Goal: Task Accomplishment & Management: Manage account settings

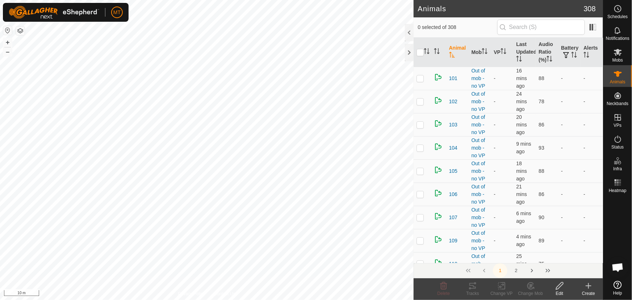
click at [231, 300] on html "MT Schedules Notifications Mobs Animals Neckbands VPs Status Infra Heatmap Help…" at bounding box center [316, 150] width 632 height 300
click at [307, 300] on html "MT Schedules Notifications Mobs Animals Neckbands VPs Status Infra Heatmap Help…" at bounding box center [316, 150] width 632 height 300
click at [323, 300] on html "MT Schedules Notifications Mobs Animals Neckbands VPs Status Infra Heatmap Help…" at bounding box center [316, 150] width 632 height 300
click at [339, 300] on html "MT Schedules Notifications Mobs Animals Neckbands VPs Status Infra Heatmap Help…" at bounding box center [316, 150] width 632 height 300
checkbox input "true"
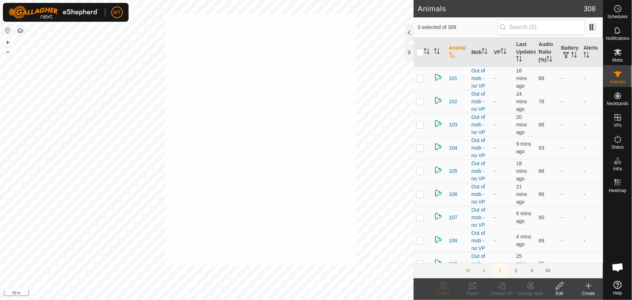
checkbox input "true"
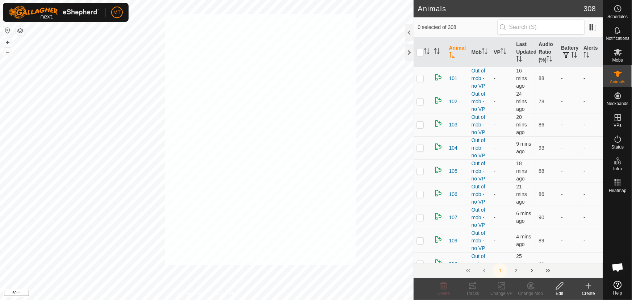
checkbox input "true"
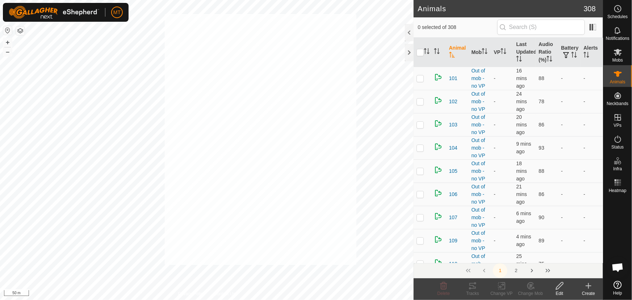
checkbox input "true"
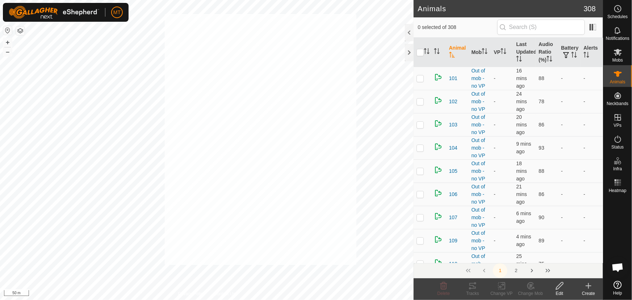
checkbox input "true"
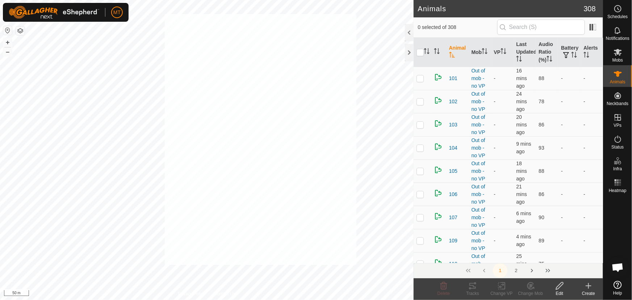
checkbox input "true"
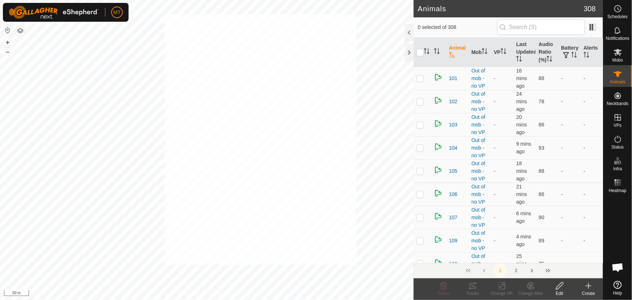
checkbox input "true"
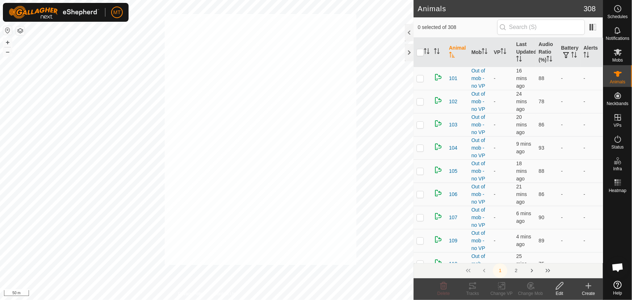
checkbox input "true"
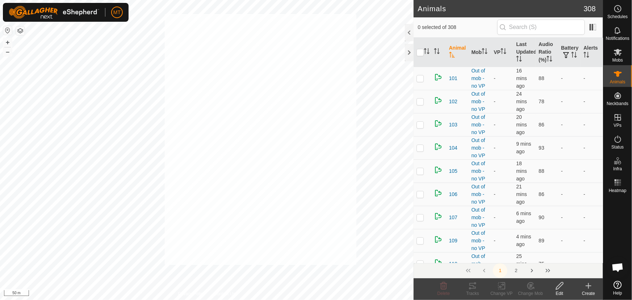
checkbox input "true"
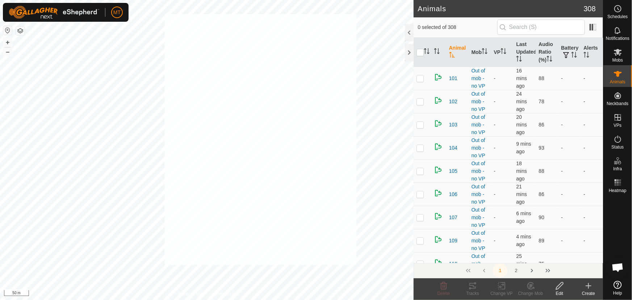
checkbox input "true"
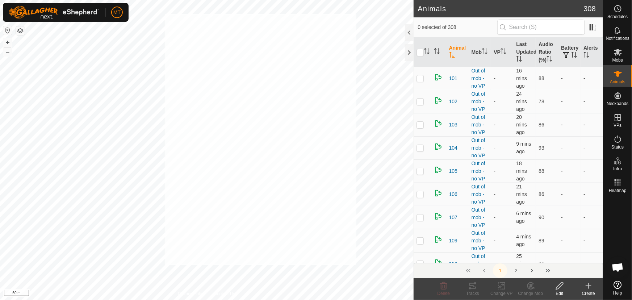
checkbox input "true"
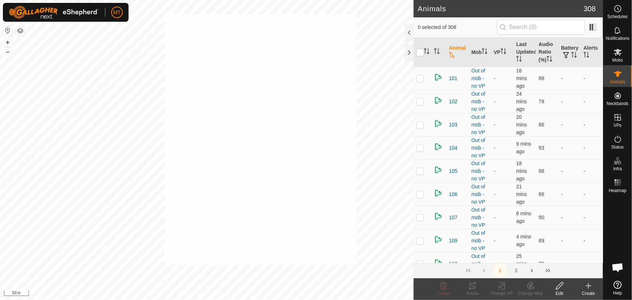
checkbox input "true"
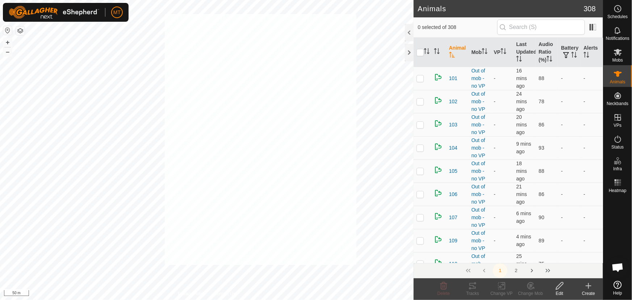
checkbox input "true"
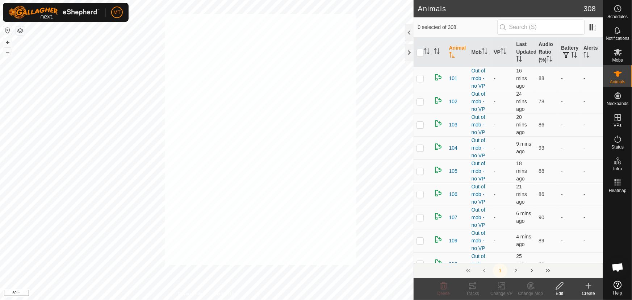
checkbox input "true"
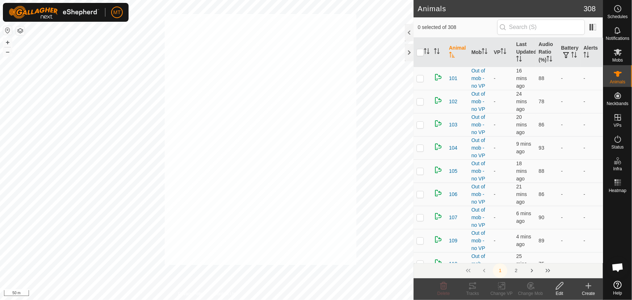
checkbox input "true"
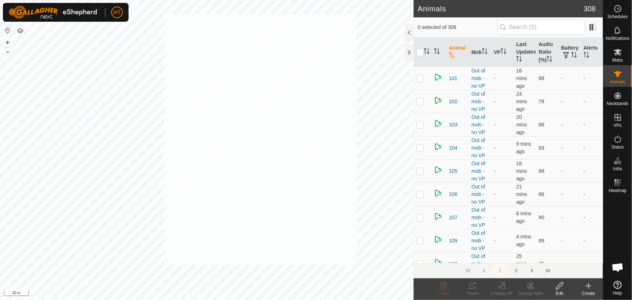
checkbox input "true"
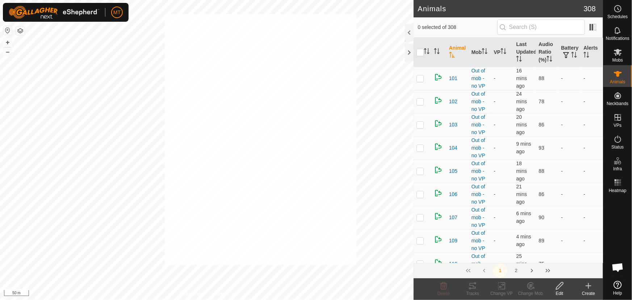
checkbox input "true"
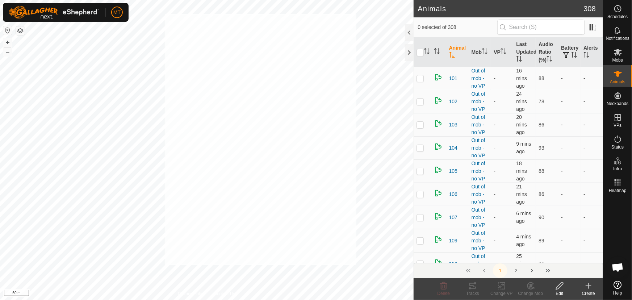
checkbox input "true"
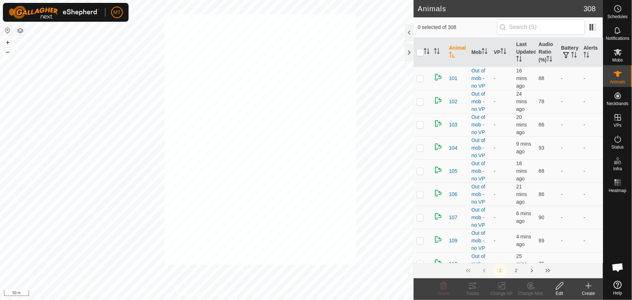
checkbox input "true"
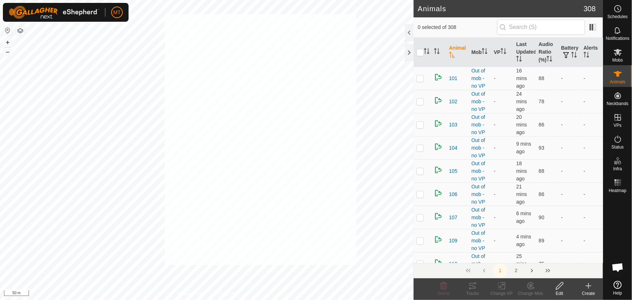
checkbox input "true"
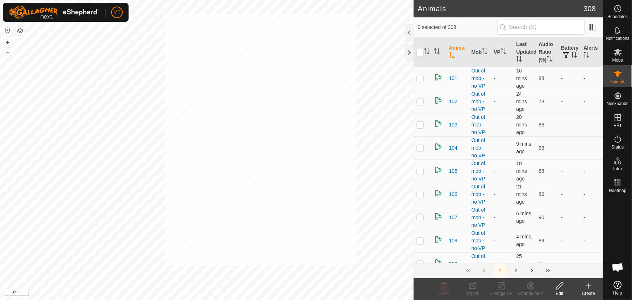
checkbox input "true"
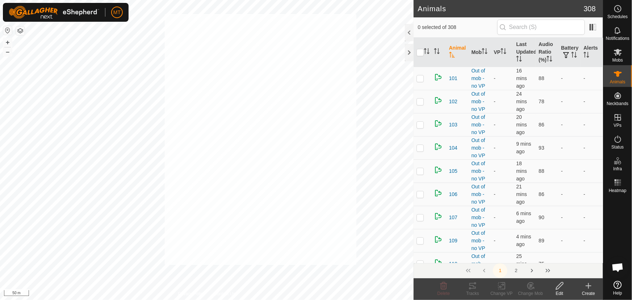
checkbox input "true"
click at [526, 288] on icon at bounding box center [530, 285] width 9 height 9
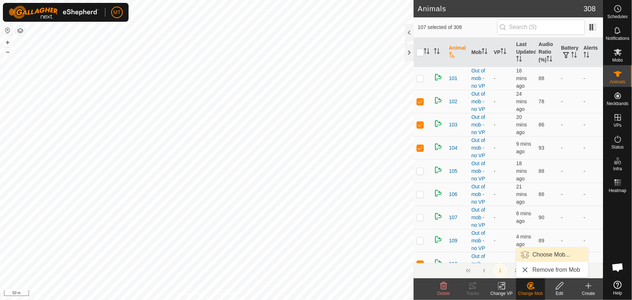
click at [540, 250] on link "Choose Mob..." at bounding box center [552, 254] width 72 height 14
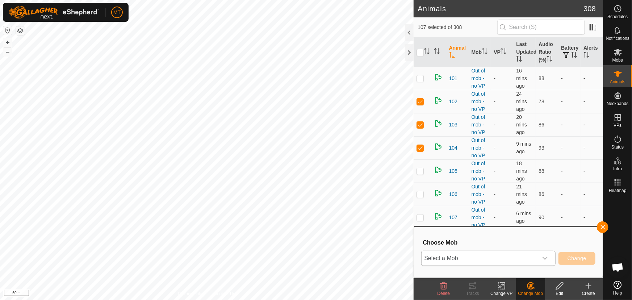
click at [537, 257] on span "Select a Mob" at bounding box center [480, 258] width 116 height 14
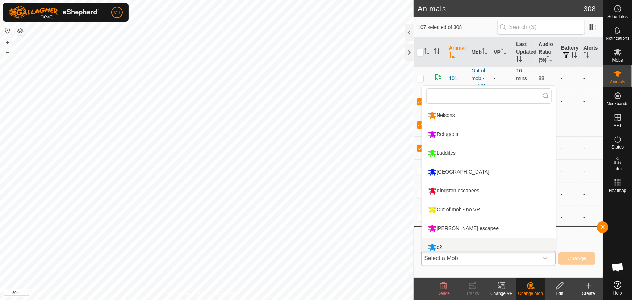
scroll to position [5, 0]
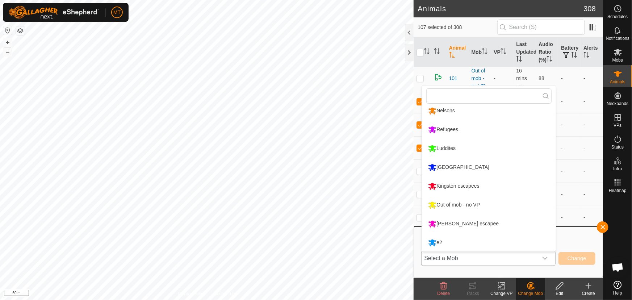
click at [465, 238] on li "e2" at bounding box center [489, 243] width 134 height 18
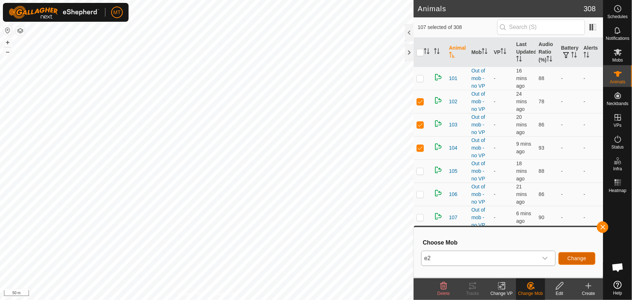
click at [578, 259] on span "Change" at bounding box center [577, 258] width 19 height 6
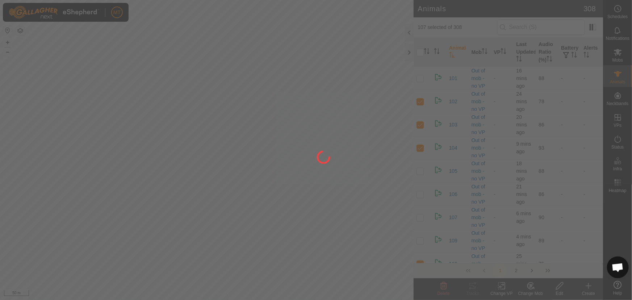
checkbox input "false"
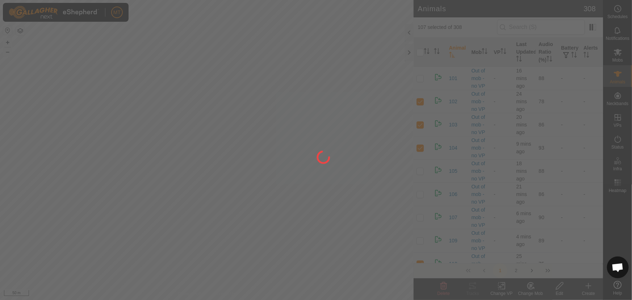
checkbox input "false"
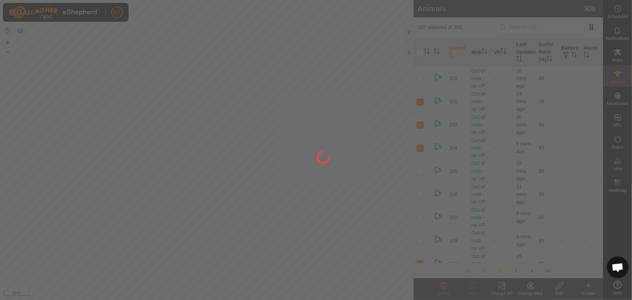
checkbox input "false"
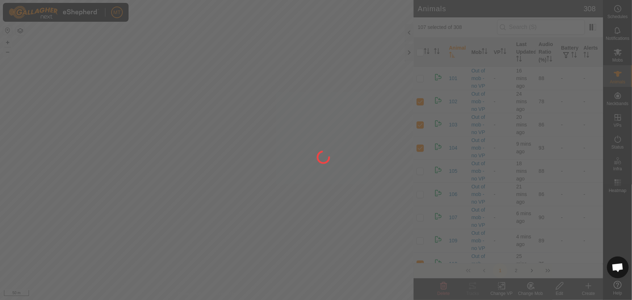
checkbox input "false"
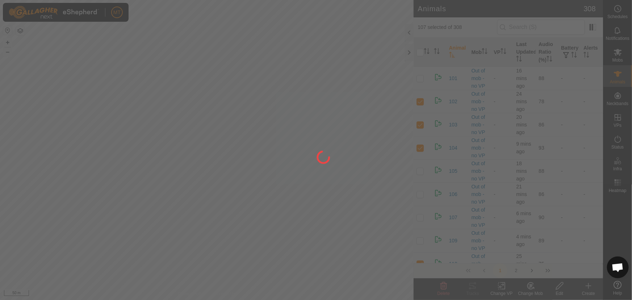
checkbox input "false"
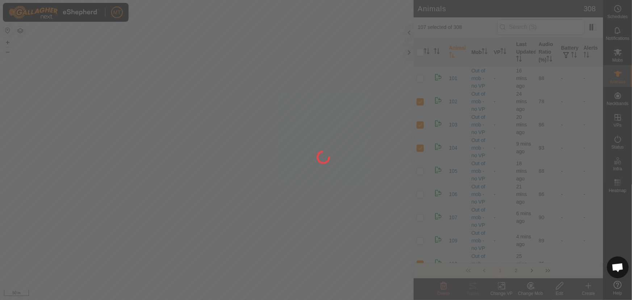
checkbox input "false"
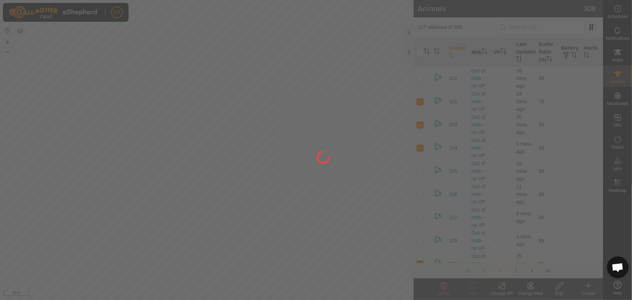
checkbox input "false"
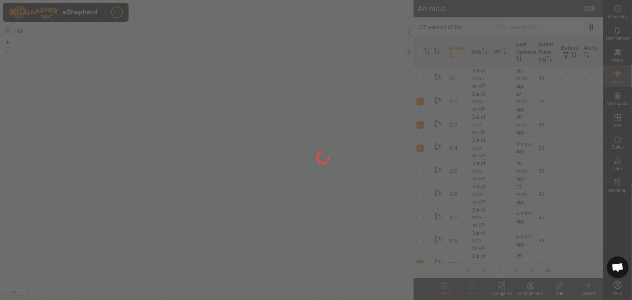
checkbox input "false"
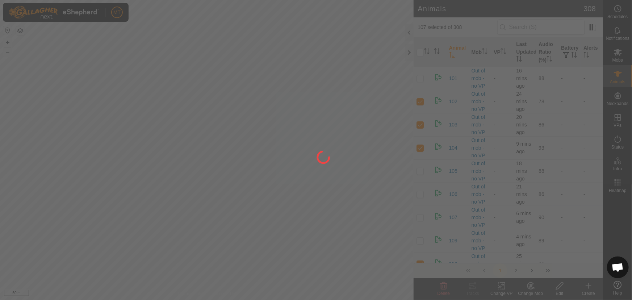
checkbox input "false"
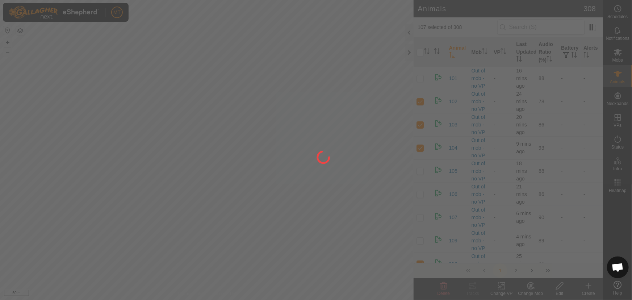
checkbox input "false"
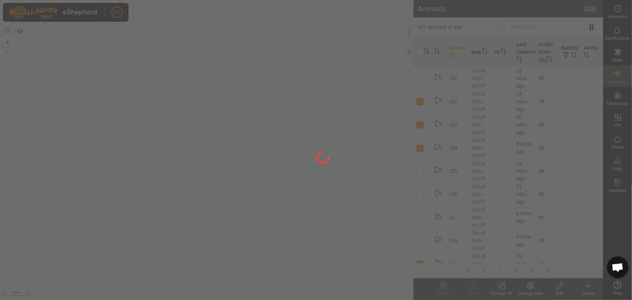
checkbox input "false"
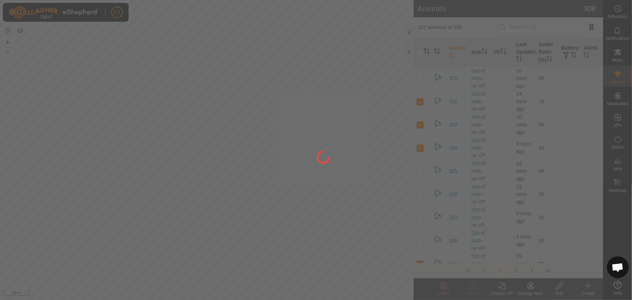
checkbox input "false"
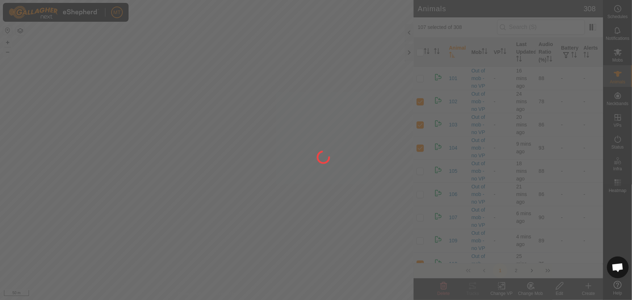
checkbox input "false"
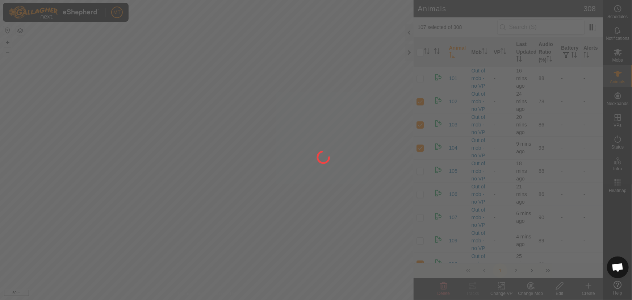
checkbox input "false"
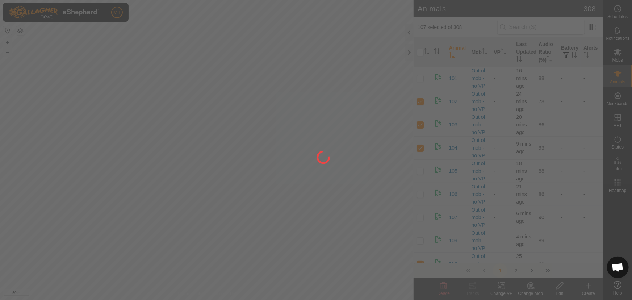
checkbox input "false"
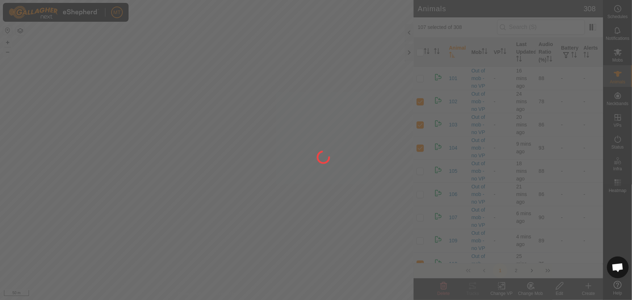
checkbox input "false"
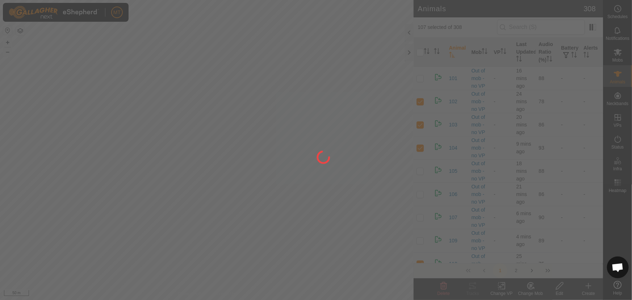
checkbox input "false"
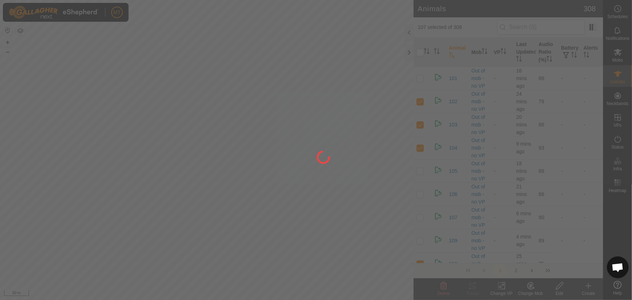
checkbox input "false"
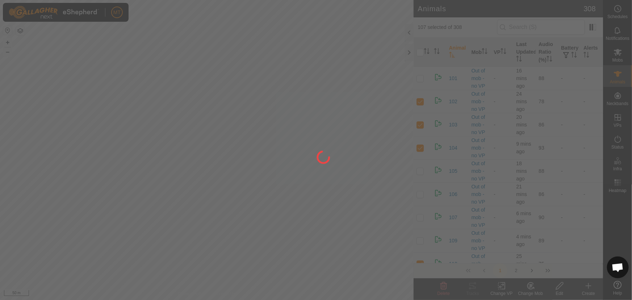
checkbox input "false"
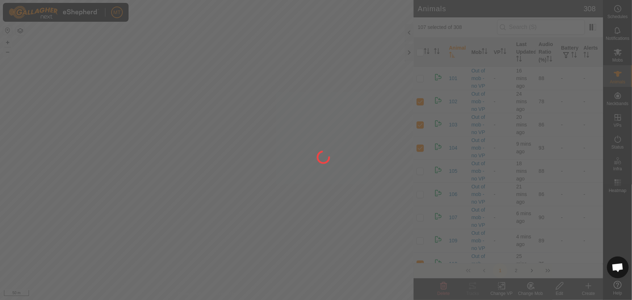
checkbox input "false"
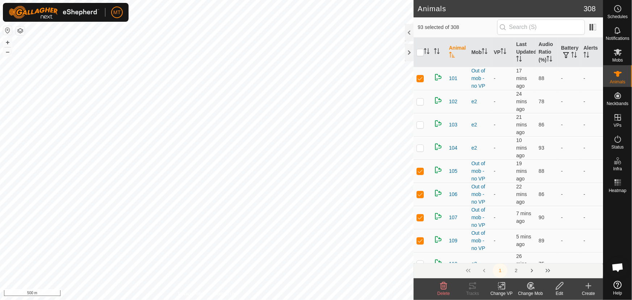
click at [530, 288] on icon at bounding box center [529, 287] width 2 height 2
click at [540, 253] on link "Choose Mob..." at bounding box center [552, 254] width 72 height 14
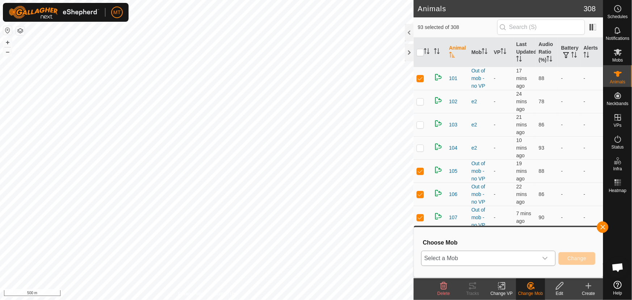
click at [505, 257] on span "Select a Mob" at bounding box center [480, 258] width 116 height 14
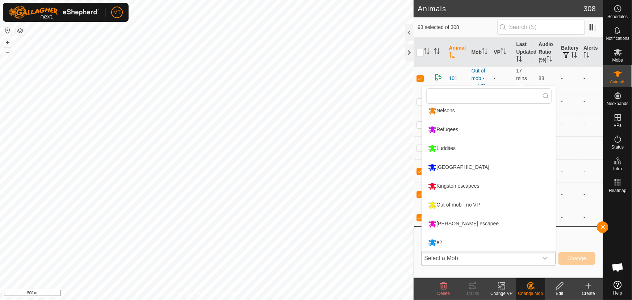
click at [444, 224] on li "[PERSON_NAME] escapee" at bounding box center [489, 224] width 134 height 18
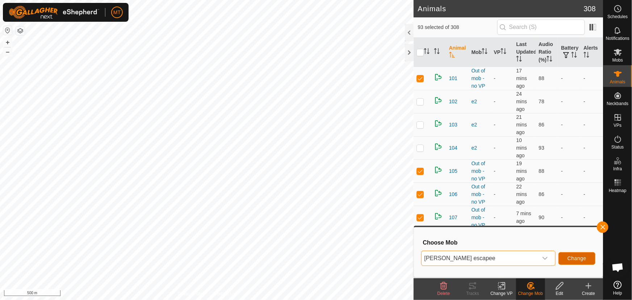
click at [571, 261] on span "Change" at bounding box center [577, 258] width 19 height 6
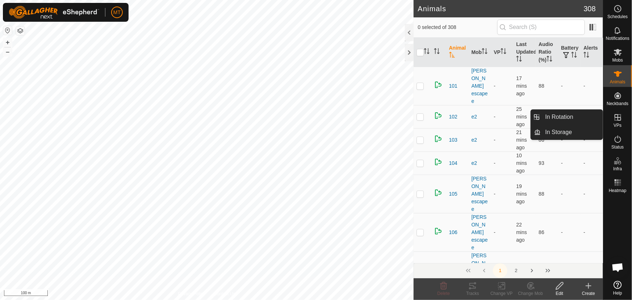
drag, startPoint x: 623, startPoint y: 109, endPoint x: 617, endPoint y: 116, distance: 9.0
click at [617, 116] on icon at bounding box center [618, 117] width 9 height 9
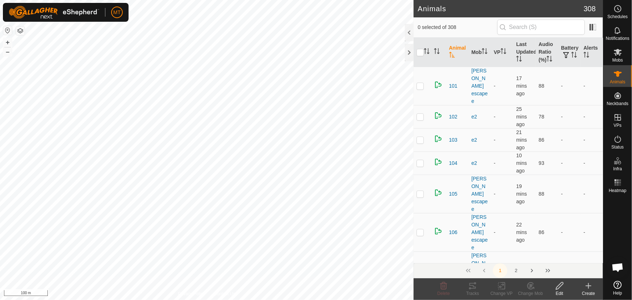
click at [587, 287] on icon at bounding box center [588, 285] width 9 height 9
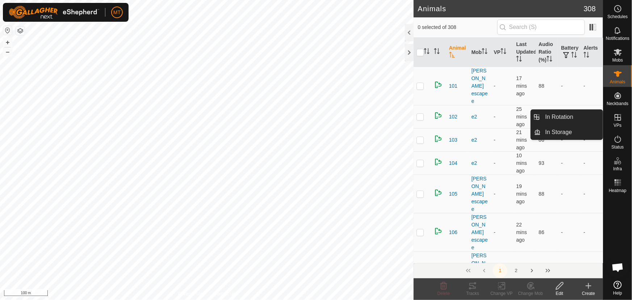
click at [619, 115] on icon at bounding box center [618, 117] width 9 height 9
click at [568, 115] on link "In Rotation" at bounding box center [572, 117] width 62 height 14
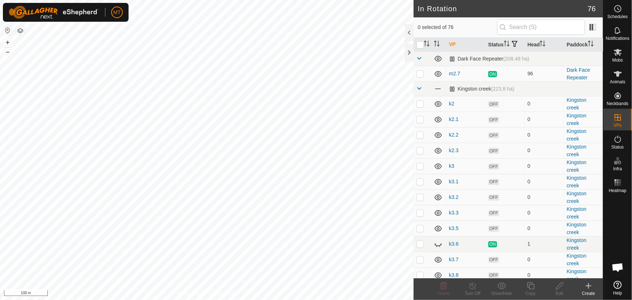
click at [585, 286] on icon at bounding box center [588, 285] width 9 height 9
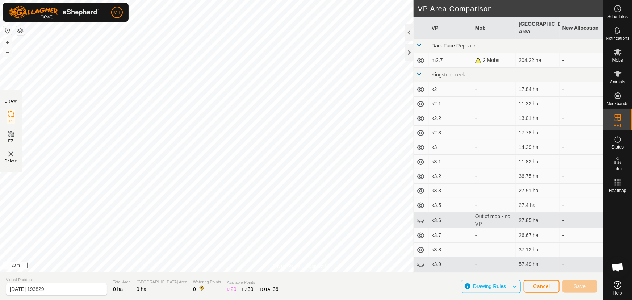
click at [488, 37] on div "Privacy Policy Contact Us 232 3281562638 [PERSON_NAME] escapee - + – ⇧ i 20 m D…" at bounding box center [301, 150] width 603 height 300
click at [518, 0] on html "MT Schedules Notifications Mobs Animals Neckbands VPs Status Infra Heatmap Help…" at bounding box center [316, 150] width 632 height 300
click at [96, 300] on html "MT Schedules Notifications Mobs Animals Neckbands VPs Status Infra Heatmap Help…" at bounding box center [316, 150] width 632 height 300
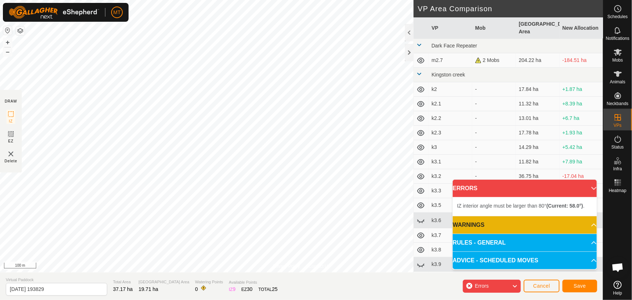
click at [251, 288] on div "Privacy Policy Contact Us + – ⇧ i 100 m DRAW IZ EZ Delete VP Area Comparison VP…" at bounding box center [301, 150] width 603 height 300
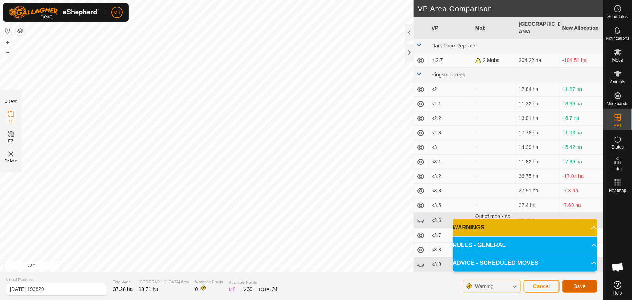
click at [242, 145] on div "Privacy Policy Contact Us + – ⇧ i 50 m DRAW IZ EZ Delete VP Area Comparison VP …" at bounding box center [301, 150] width 603 height 300
click at [0, 268] on div "Privacy Policy Contact Us + – ⇧ i 50 m DRAW IZ EZ Delete VP Area Comparison VP …" at bounding box center [301, 150] width 603 height 300
click at [574, 285] on span "Save" at bounding box center [580, 286] width 12 height 6
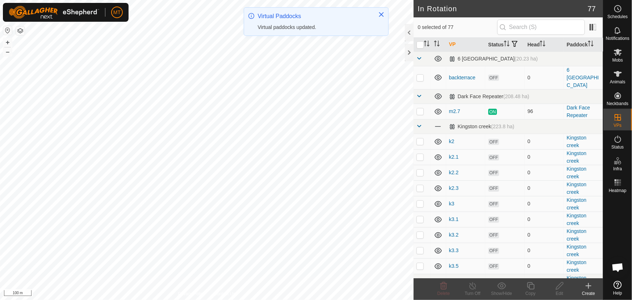
click at [388, 0] on html "MT Schedules Notifications Mobs Animals Neckbands VPs Status Infra Heatmap Help…" at bounding box center [316, 150] width 632 height 300
click at [619, 58] on span "Mobs" at bounding box center [617, 60] width 11 height 4
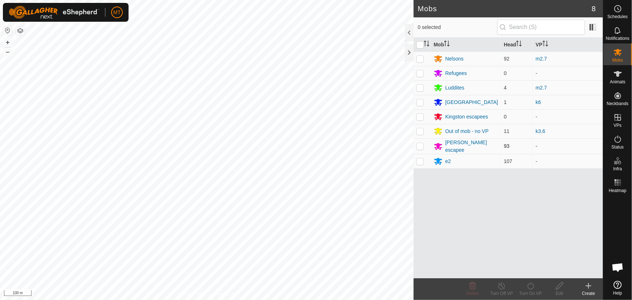
click at [421, 146] on p-checkbox at bounding box center [420, 146] width 7 height 6
click at [529, 287] on icon at bounding box center [530, 285] width 9 height 9
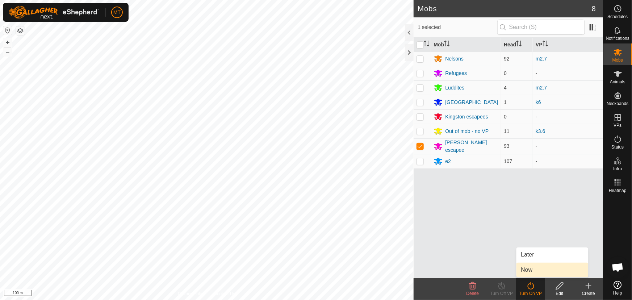
click at [530, 268] on link "Now" at bounding box center [552, 270] width 72 height 14
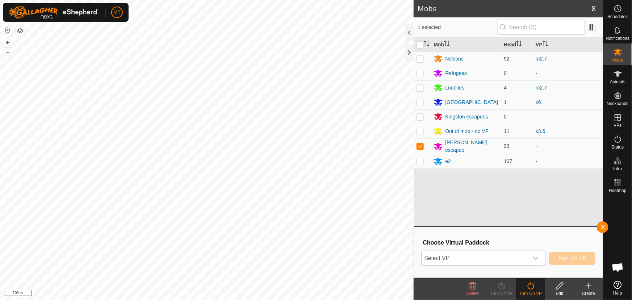
click at [505, 262] on span "Select VP" at bounding box center [475, 258] width 107 height 14
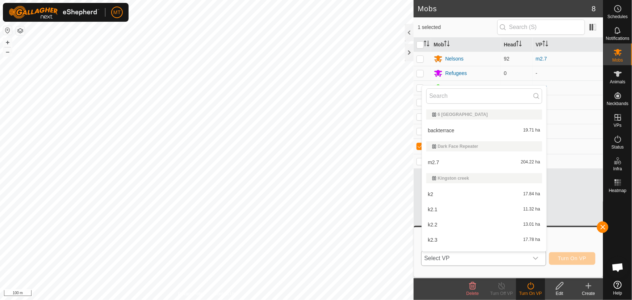
scroll to position [11, 0]
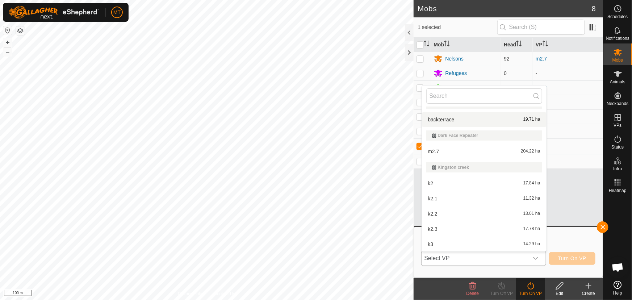
click at [463, 120] on li "backterrace 19.71 ha" at bounding box center [484, 119] width 125 height 14
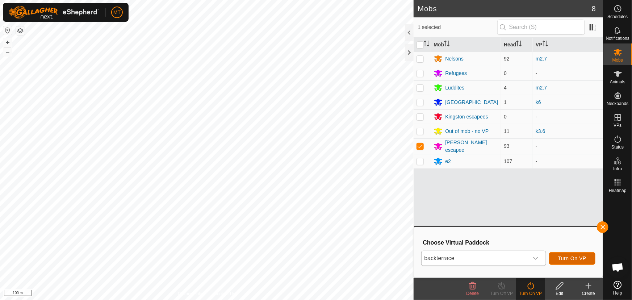
click at [559, 256] on span "Turn On VP" at bounding box center [572, 258] width 28 height 6
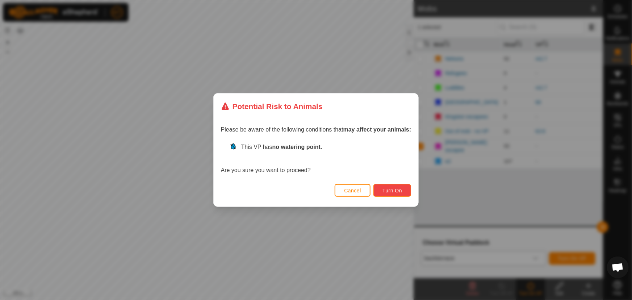
click at [387, 191] on span "Turn On" at bounding box center [392, 191] width 20 height 6
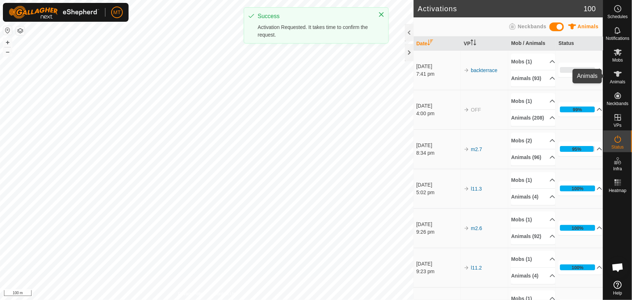
click at [621, 78] on icon at bounding box center [618, 74] width 9 height 9
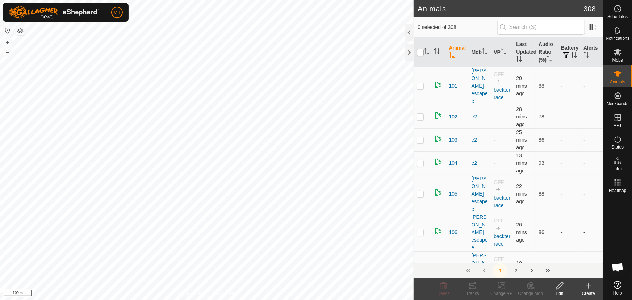
click at [420, 53] on input "checkbox" at bounding box center [420, 52] width 7 height 7
click at [482, 54] on icon "Activate to sort" at bounding box center [485, 51] width 6 height 6
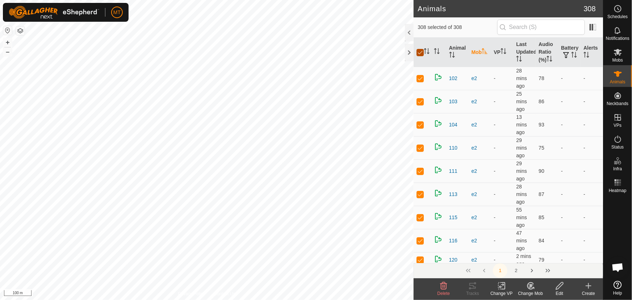
click at [420, 51] on input "checkbox" at bounding box center [420, 52] width 7 height 7
click at [421, 79] on p-checkbox at bounding box center [420, 78] width 7 height 6
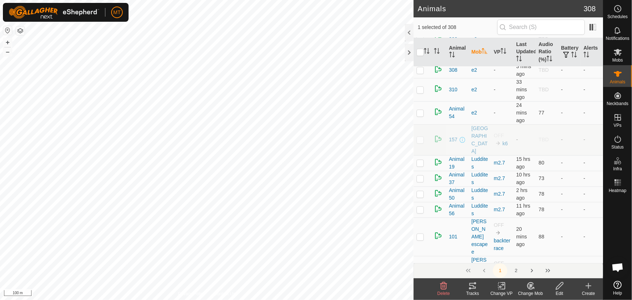
scroll to position [2074, 0]
click at [419, 112] on td at bounding box center [422, 111] width 17 height 23
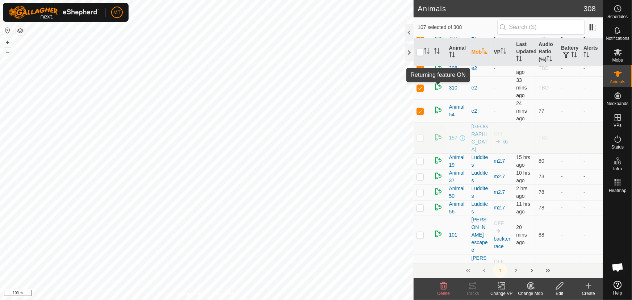
click at [439, 85] on img at bounding box center [438, 87] width 9 height 9
click at [560, 284] on icon at bounding box center [559, 285] width 7 height 7
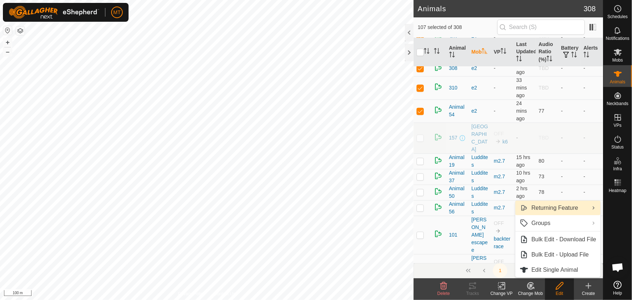
click at [585, 209] on link "Returning Feature" at bounding box center [558, 208] width 85 height 14
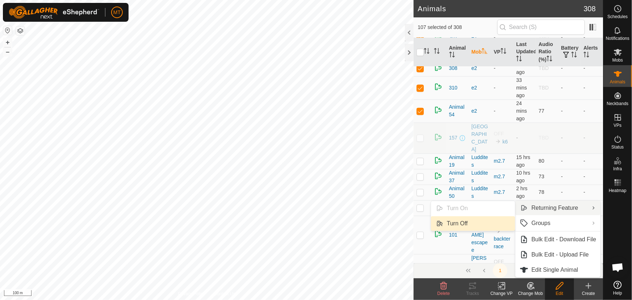
click at [455, 225] on link "Turn Off" at bounding box center [473, 223] width 84 height 14
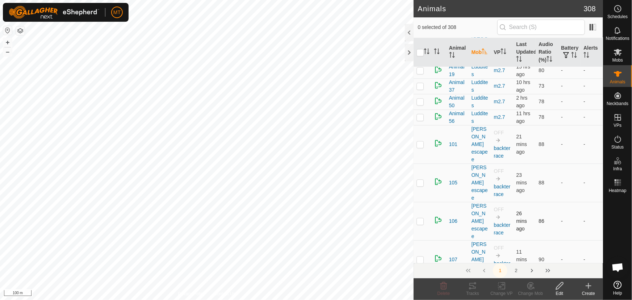
scroll to position [2173, 0]
click at [422, 141] on p-checkbox at bounding box center [420, 144] width 7 height 6
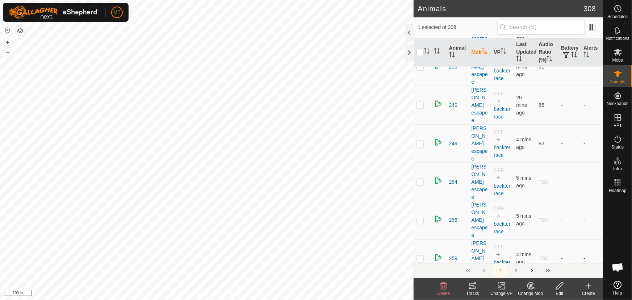
scroll to position [4749, 0]
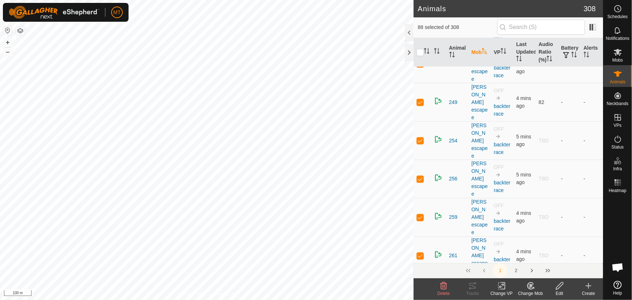
click at [560, 288] on icon at bounding box center [559, 285] width 9 height 9
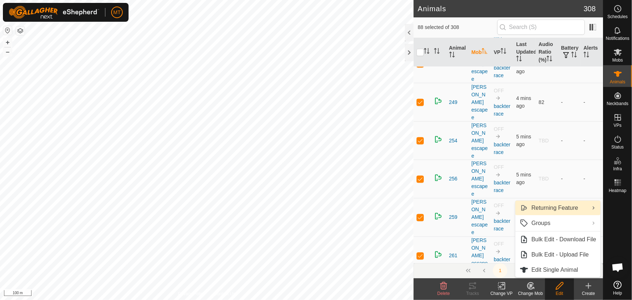
click at [541, 209] on link "Returning Feature" at bounding box center [558, 208] width 85 height 14
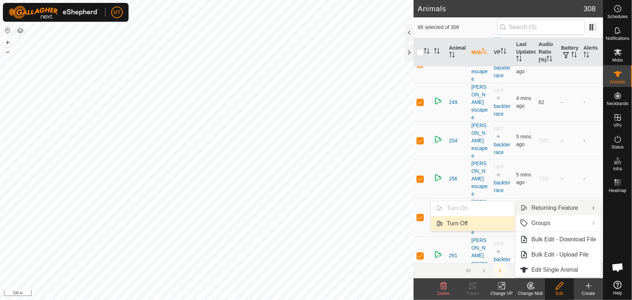
click at [465, 223] on link "Turn Off" at bounding box center [473, 223] width 84 height 14
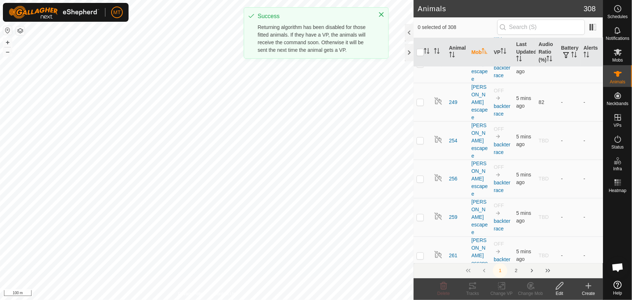
click at [516, 272] on button "2" at bounding box center [516, 270] width 14 height 14
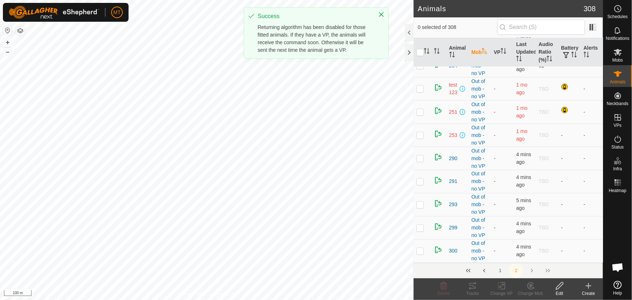
scroll to position [0, 0]
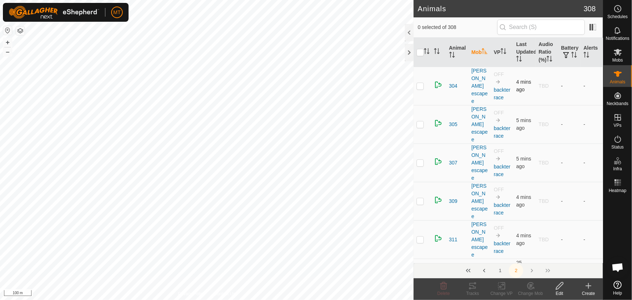
click at [419, 83] on p-checkbox at bounding box center [420, 86] width 7 height 6
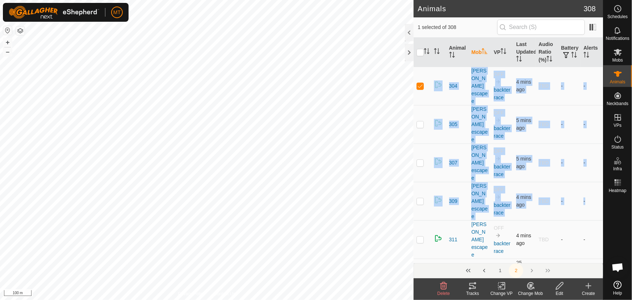
click at [418, 237] on p-checkbox at bounding box center [420, 240] width 7 height 6
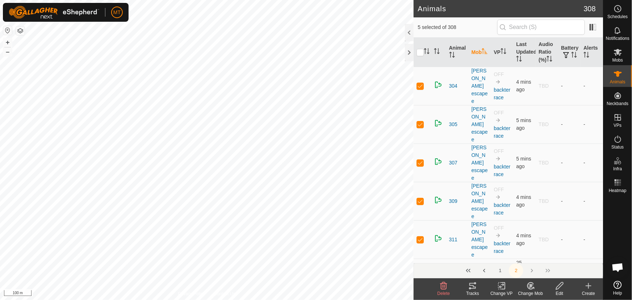
click at [556, 283] on icon at bounding box center [559, 285] width 9 height 9
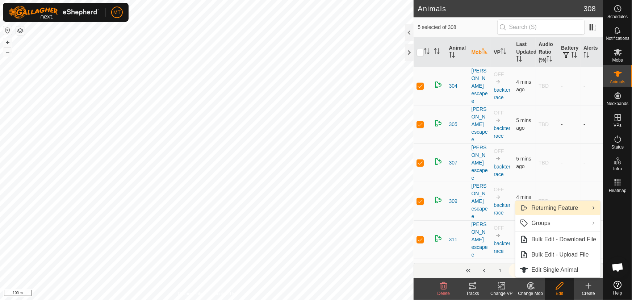
click at [535, 210] on link "Returning Feature" at bounding box center [558, 208] width 85 height 14
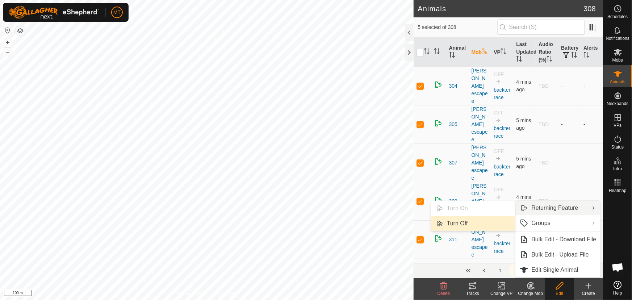
click at [459, 225] on link "Turn Off" at bounding box center [473, 223] width 84 height 14
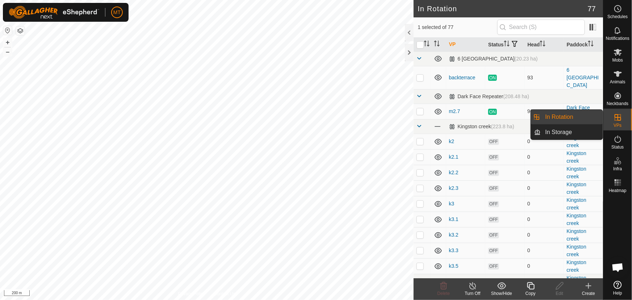
click at [567, 120] on link "In Rotation" at bounding box center [572, 117] width 62 height 14
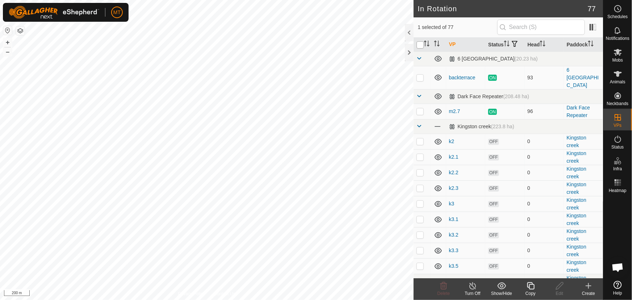
click at [421, 48] on input "checkbox" at bounding box center [420, 44] width 7 height 7
click at [421, 47] on input "checkbox" at bounding box center [420, 44] width 7 height 7
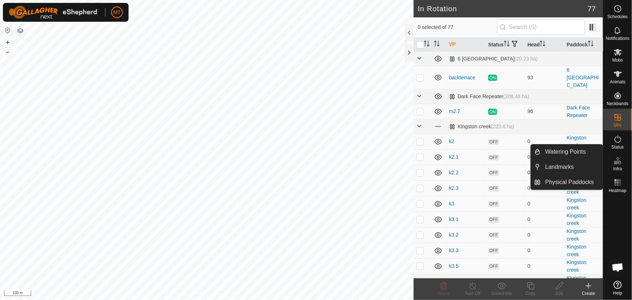
click at [587, 286] on icon at bounding box center [588, 286] width 5 height 0
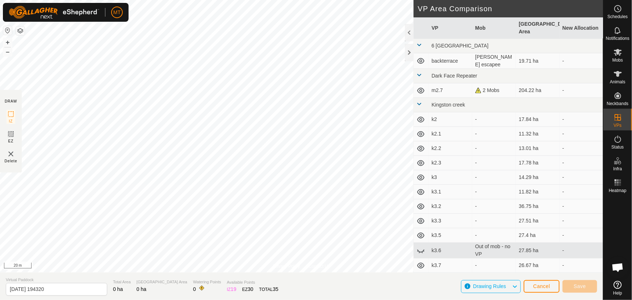
click at [403, 0] on html "MT Schedules Notifications Mobs Animals Neckbands VPs Status Infra Heatmap Help…" at bounding box center [316, 150] width 632 height 300
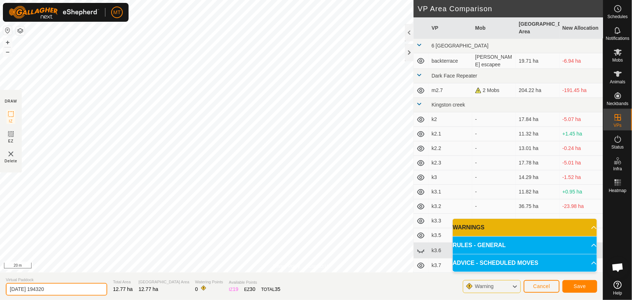
drag, startPoint x: 43, startPoint y: 290, endPoint x: 0, endPoint y: 283, distance: 43.8
click at [0, 283] on section "Virtual Paddock [DATE] 194320 Total Area 12.77 ha Grazing Area 12.77 ha Waterin…" at bounding box center [301, 286] width 603 height 28
click at [580, 283] on span "Save" at bounding box center [580, 286] width 12 height 6
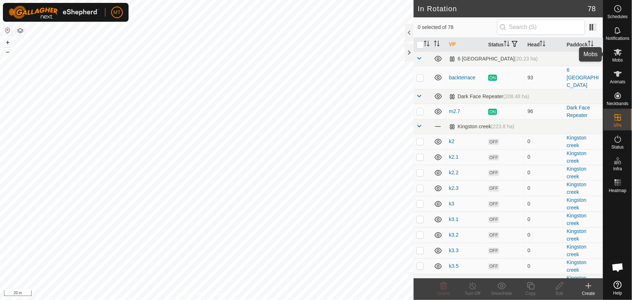
click at [621, 53] on icon at bounding box center [618, 52] width 8 height 7
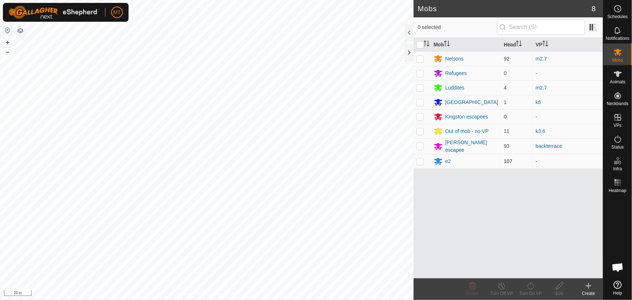
click at [420, 159] on p-checkbox at bounding box center [420, 161] width 7 height 6
click at [532, 289] on icon at bounding box center [530, 285] width 9 height 9
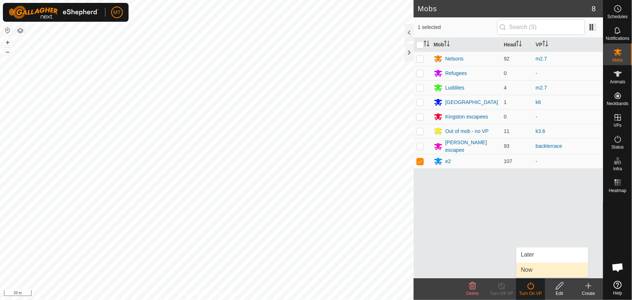
click at [526, 266] on link "Now" at bounding box center [552, 270] width 72 height 14
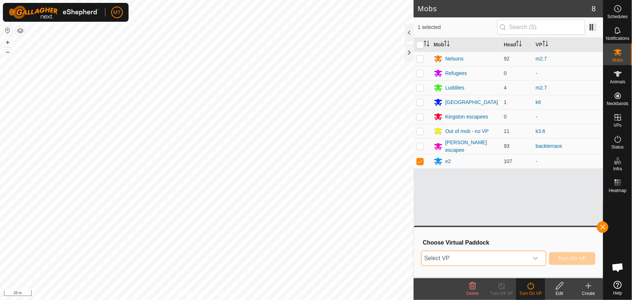
click at [504, 259] on span "Select VP" at bounding box center [475, 258] width 107 height 14
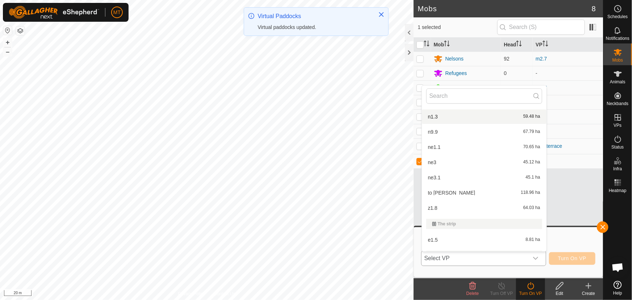
scroll to position [1157, 0]
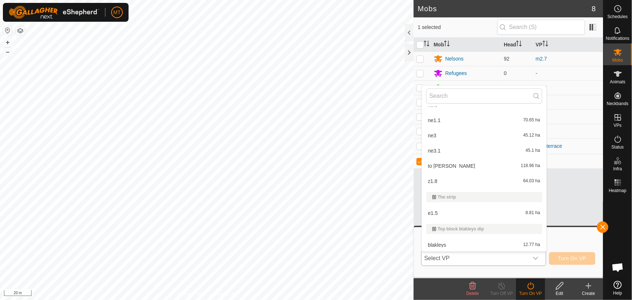
click at [460, 245] on li "blakleys 12.77 ha" at bounding box center [484, 245] width 125 height 14
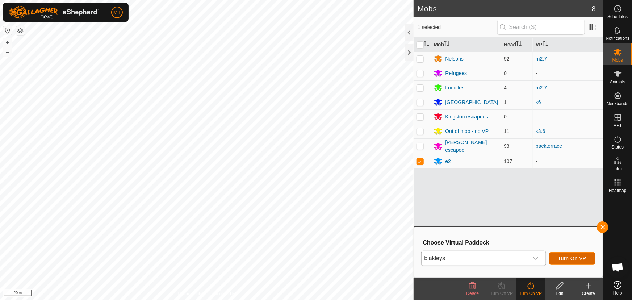
click at [556, 257] on button "Turn On VP" at bounding box center [572, 258] width 46 height 13
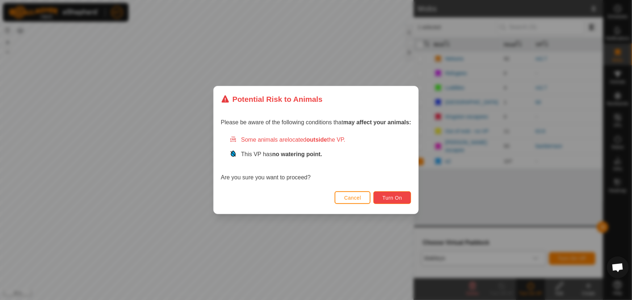
click at [389, 198] on span "Turn On" at bounding box center [392, 198] width 20 height 6
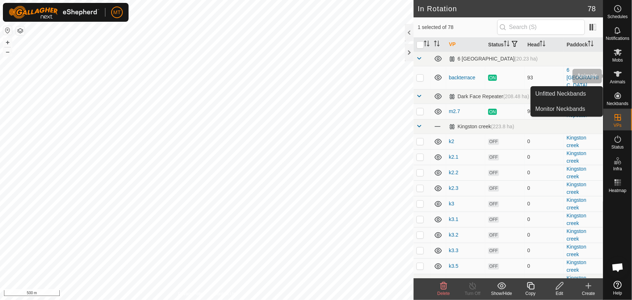
click at [620, 80] on span "Animals" at bounding box center [618, 82] width 16 height 4
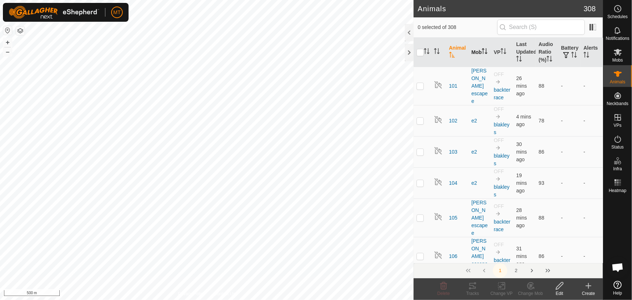
click at [476, 51] on th "Mob" at bounding box center [479, 52] width 22 height 29
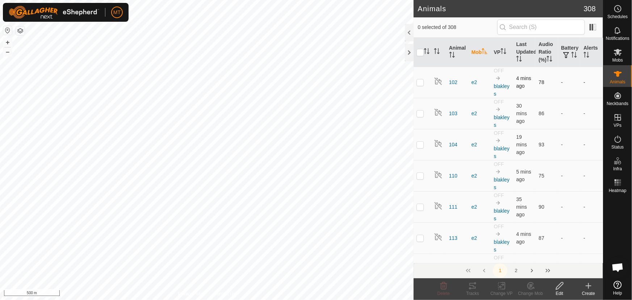
click at [421, 81] on p-checkbox at bounding box center [420, 82] width 7 height 6
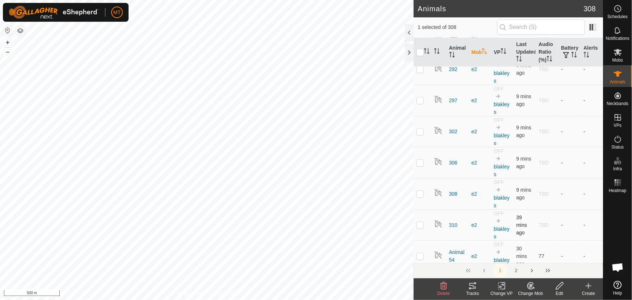
scroll to position [3161, 0]
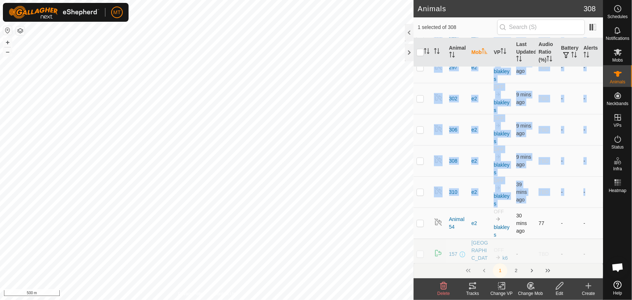
click at [422, 220] on p-checkbox at bounding box center [420, 223] width 7 height 6
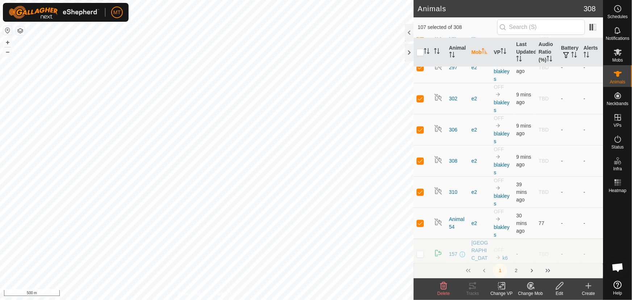
click at [561, 290] on div "Edit" at bounding box center [559, 293] width 29 height 7
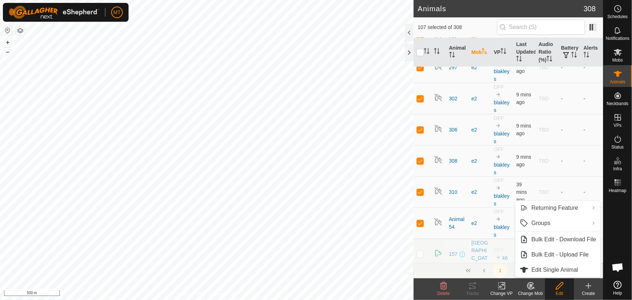
click at [616, 285] on icon at bounding box center [618, 285] width 8 height 8
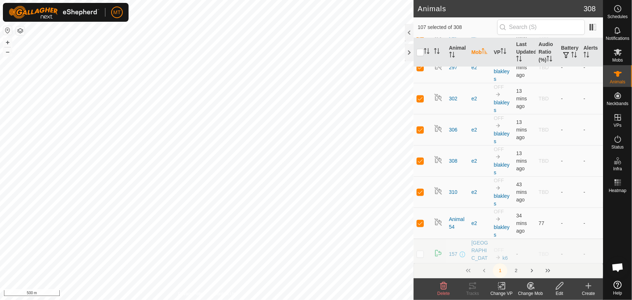
click at [527, 18] on div "Animals 308 107 selected of 308 Animal Mob VP Last Updated Audio Ratio (%) Batt…" at bounding box center [301, 150] width 603 height 300
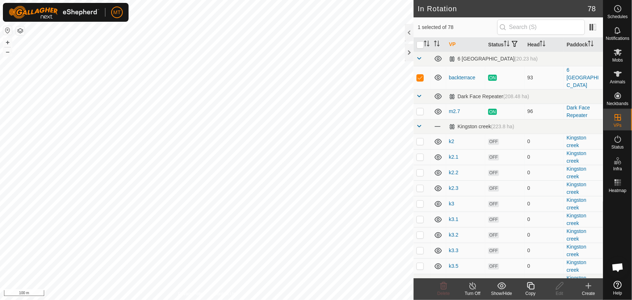
click at [529, 288] on icon at bounding box center [530, 285] width 9 height 9
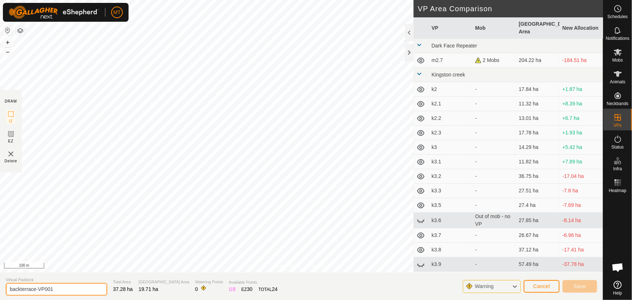
drag, startPoint x: 75, startPoint y: 288, endPoint x: 54, endPoint y: 288, distance: 21.0
click at [54, 288] on input "backterrace-VP001" at bounding box center [56, 289] width 101 height 13
click at [60, 285] on input "backterrace-VP001" at bounding box center [56, 289] width 101 height 13
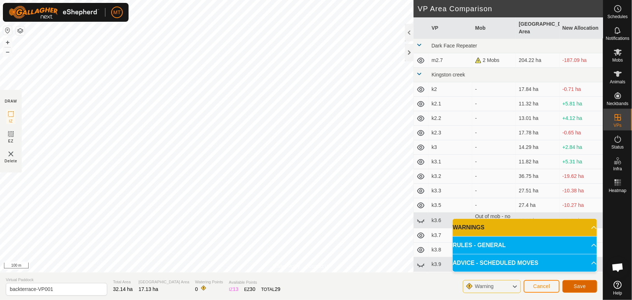
click at [576, 284] on span "Save" at bounding box center [580, 286] width 12 height 6
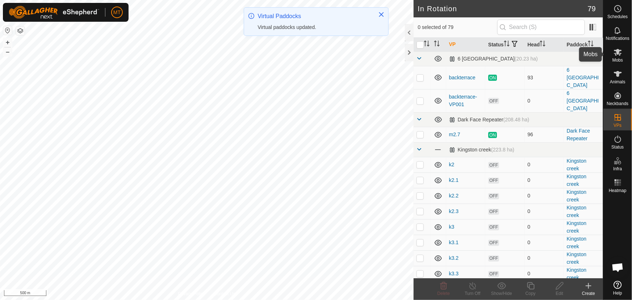
click at [616, 54] on icon at bounding box center [618, 52] width 9 height 9
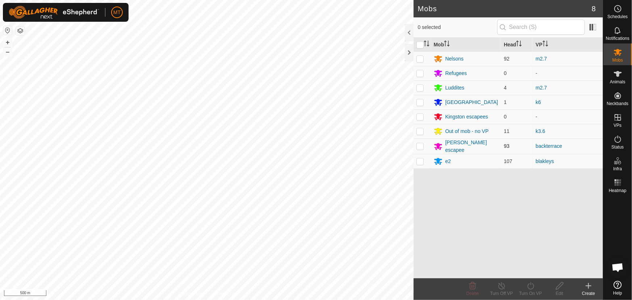
click at [420, 146] on p-checkbox at bounding box center [420, 146] width 7 height 6
click at [530, 288] on icon at bounding box center [530, 285] width 9 height 9
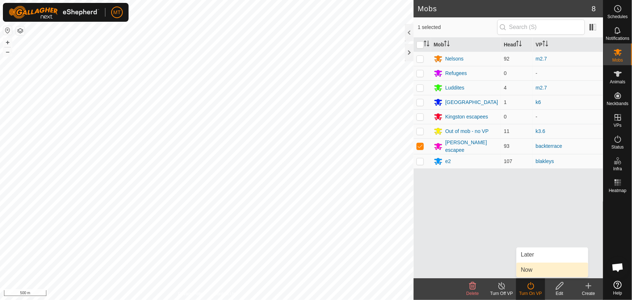
click at [528, 267] on link "Now" at bounding box center [552, 270] width 72 height 14
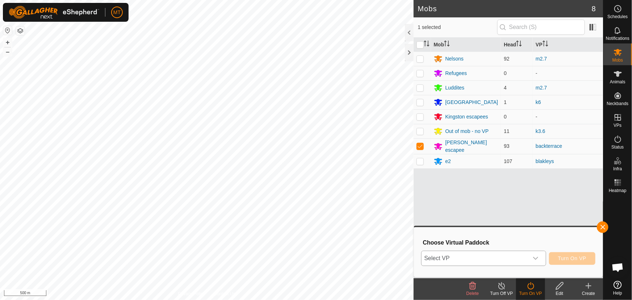
click at [488, 256] on span "Select VP" at bounding box center [475, 258] width 107 height 14
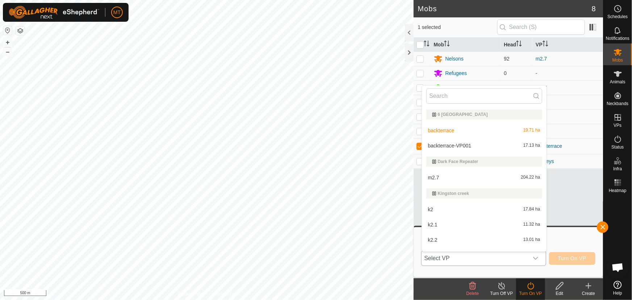
scroll to position [11, 0]
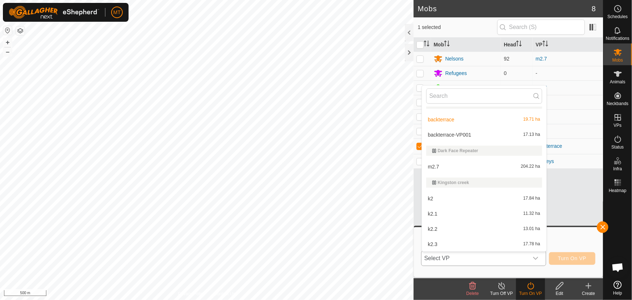
click at [471, 134] on li "backterrace-VP001 17.13 ha" at bounding box center [484, 134] width 125 height 14
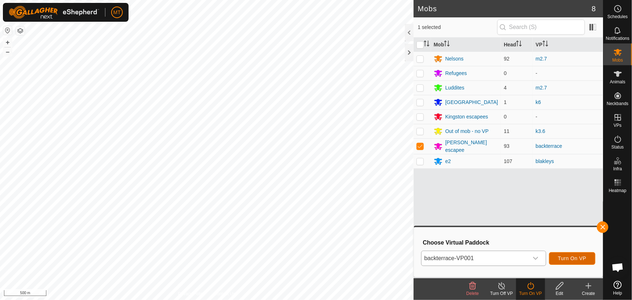
click at [565, 258] on span "Turn On VP" at bounding box center [572, 258] width 28 height 6
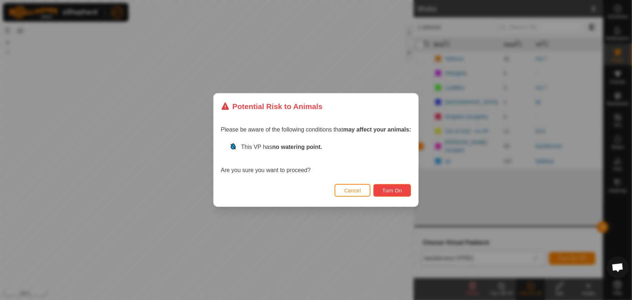
click at [382, 188] on button "Turn On" at bounding box center [392, 190] width 38 height 13
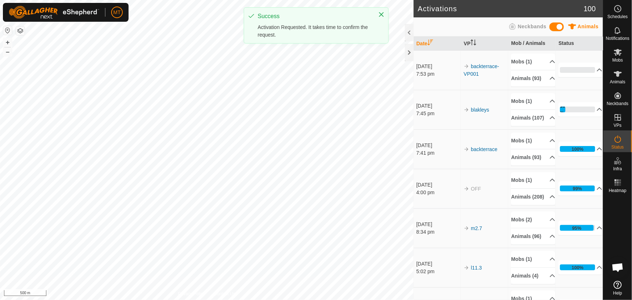
click at [361, 33] on div "MT Schedules Notifications Mobs Animals Neckbands VPs Status Infra Heatmap Help…" at bounding box center [316, 150] width 632 height 300
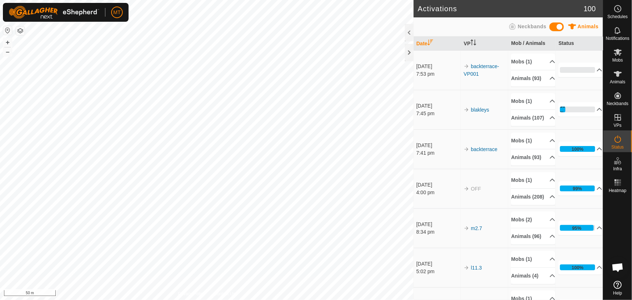
click at [252, 300] on html "MT Schedules Notifications Mobs Animals Neckbands VPs Status Infra Heatmap Help…" at bounding box center [316, 150] width 632 height 300
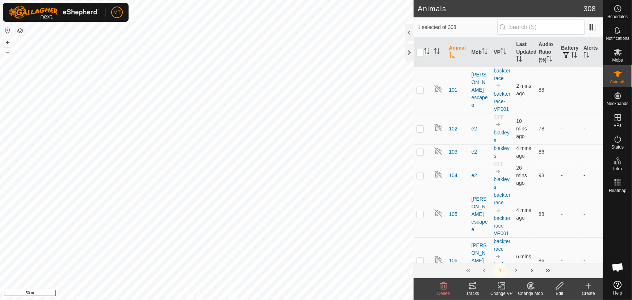
click at [426, 48] on icon "Activate to sort" at bounding box center [427, 51] width 6 height 6
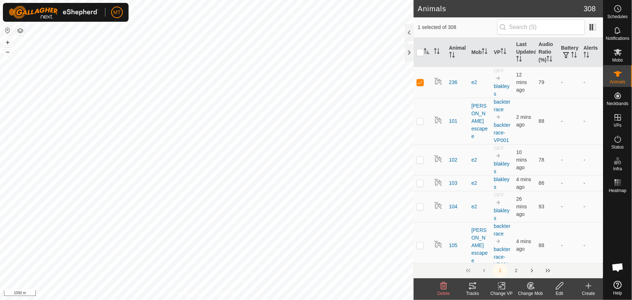
click at [616, 266] on span "Open chat" at bounding box center [618, 268] width 12 height 10
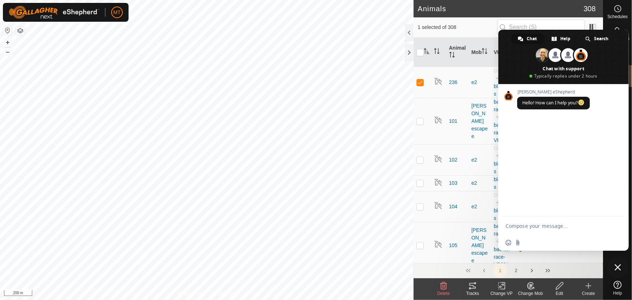
click at [524, 8] on h2 "Animals" at bounding box center [501, 8] width 166 height 9
click at [617, 267] on span "Close chat" at bounding box center [618, 267] width 7 height 7
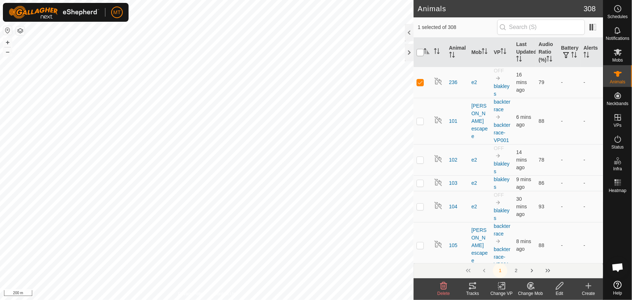
click at [421, 53] on input "checkbox" at bounding box center [420, 52] width 7 height 7
click at [315, 146] on div "test123 0504044768 Out of mob - no VP - + – ⇧ i 200 m" at bounding box center [207, 150] width 414 height 300
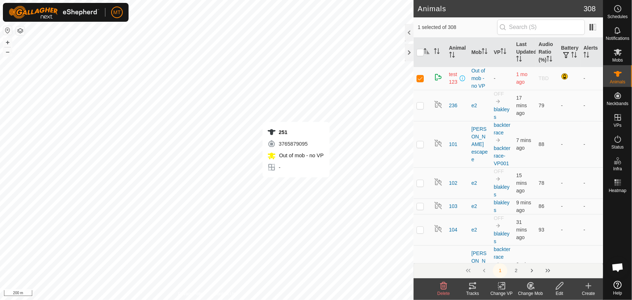
click at [296, 184] on div "251 3765879095 Out of mob - no VP - + – ⇧ i 200 m" at bounding box center [207, 150] width 414 height 300
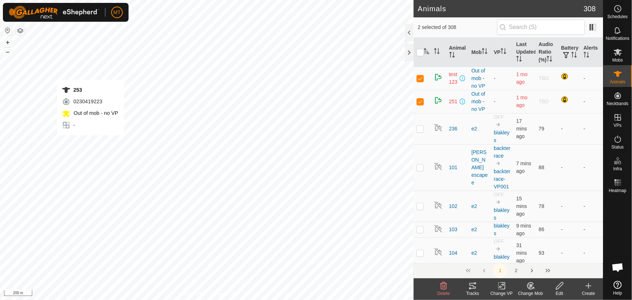
click at [90, 142] on div "253 0230419223 Out of mob - no VP - + – ⇧ i 200 m" at bounding box center [207, 150] width 414 height 300
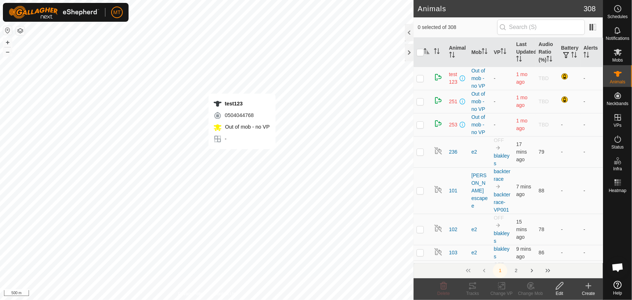
click at [242, 156] on div "test123 0504044768 Out of mob - no VP - + – ⇧ i 500 m" at bounding box center [207, 150] width 414 height 300
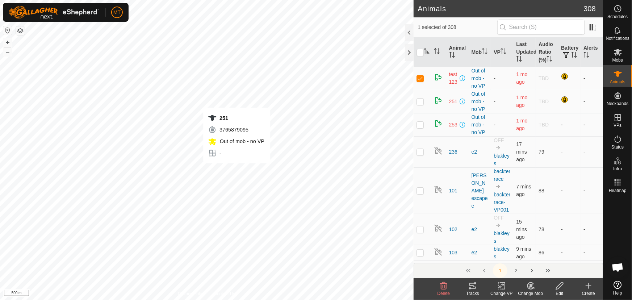
click at [237, 170] on div "251 3765879095 Out of mob - no VP - + – ⇧ i 500 m" at bounding box center [207, 150] width 414 height 300
click at [19, 31] on button "button" at bounding box center [20, 30] width 9 height 9
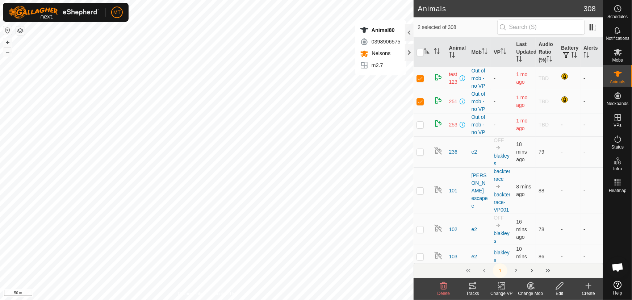
click at [421, 79] on p-checkbox at bounding box center [420, 78] width 7 height 6
click at [420, 79] on p-checkbox at bounding box center [420, 78] width 7 height 6
